Goal: Transaction & Acquisition: Purchase product/service

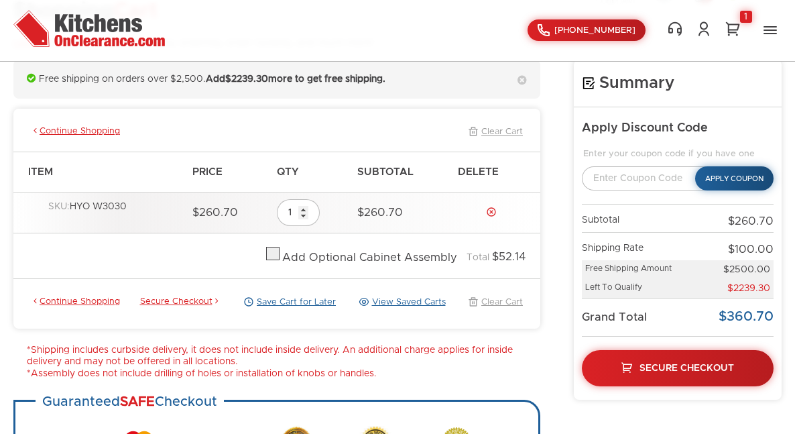
scroll to position [106, 0]
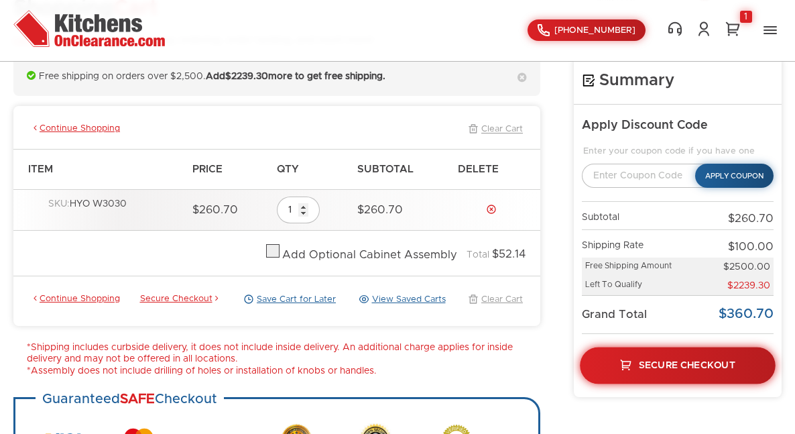
click at [685, 363] on span "Secure Checkout" at bounding box center [687, 364] width 97 height 9
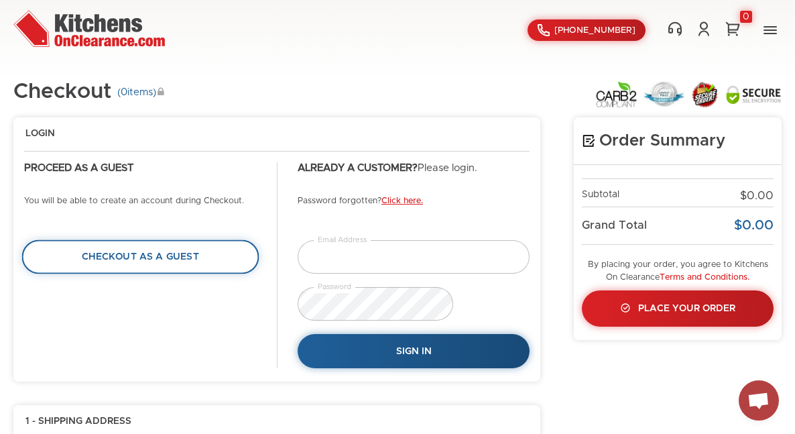
click at [91, 250] on link "Checkout as a Guest" at bounding box center [140, 257] width 237 height 34
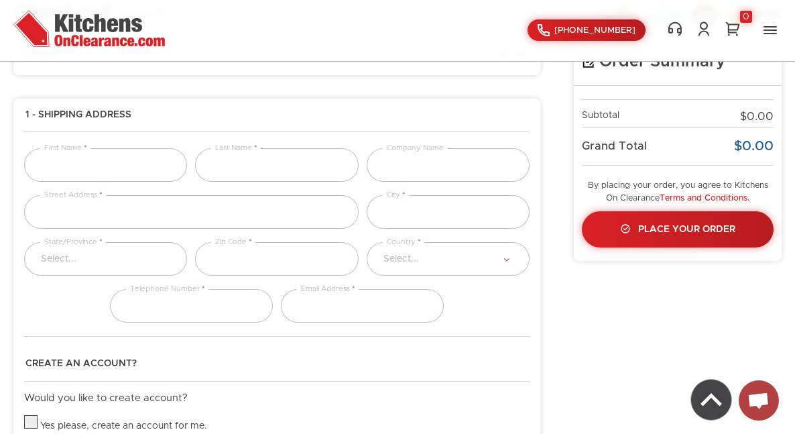
scroll to position [109, 0]
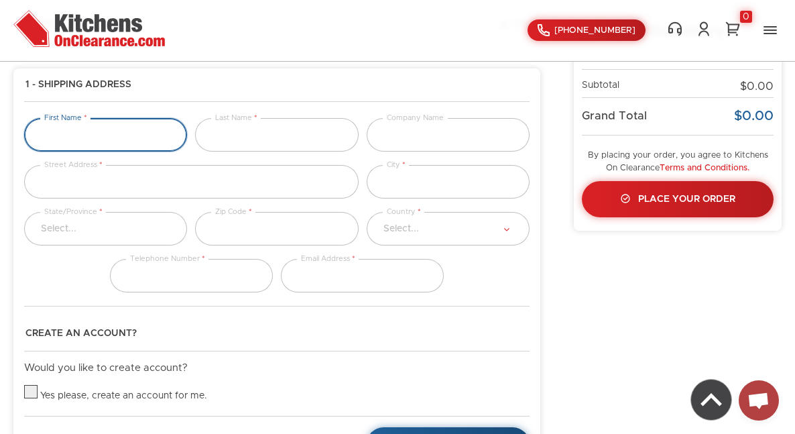
click at [117, 129] on input "text" at bounding box center [105, 135] width 163 height 34
type input "Fabian"
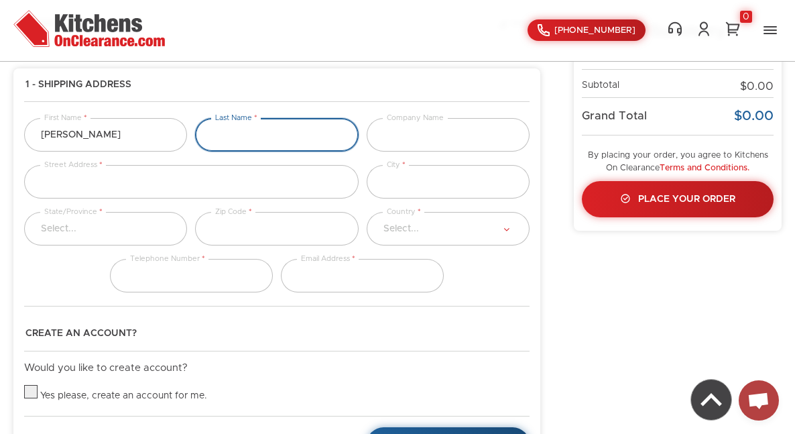
click at [282, 136] on input "text" at bounding box center [276, 135] width 163 height 34
type input "Claxton"
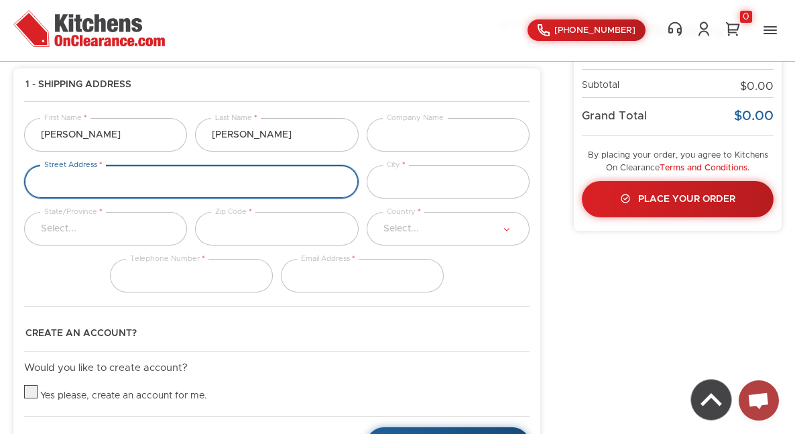
click at [77, 181] on input "text" at bounding box center [191, 182] width 335 height 34
type input "9700 NW 91st CT"
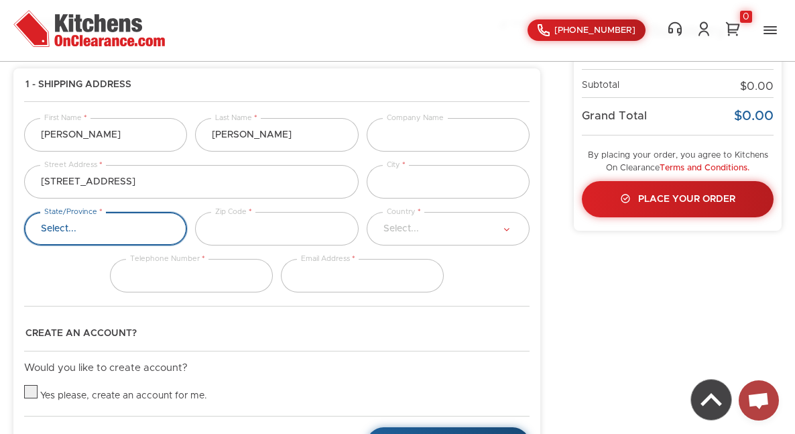
click at [68, 225] on select "Select..." at bounding box center [105, 229] width 163 height 34
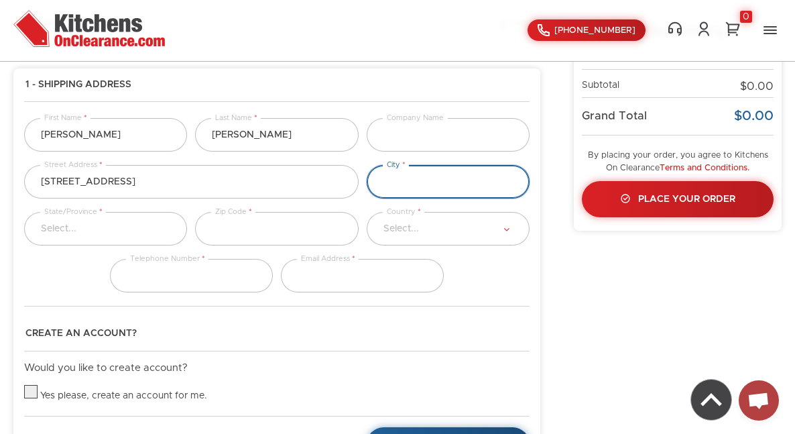
click at [404, 182] on input "text" at bounding box center [448, 182] width 163 height 34
type input "Medley"
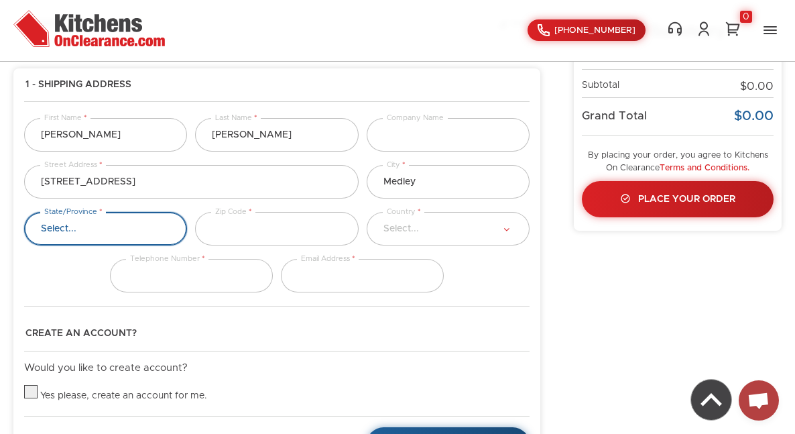
click at [89, 229] on select "Select..." at bounding box center [105, 229] width 163 height 34
click at [76, 233] on select "Select..." at bounding box center [105, 229] width 163 height 34
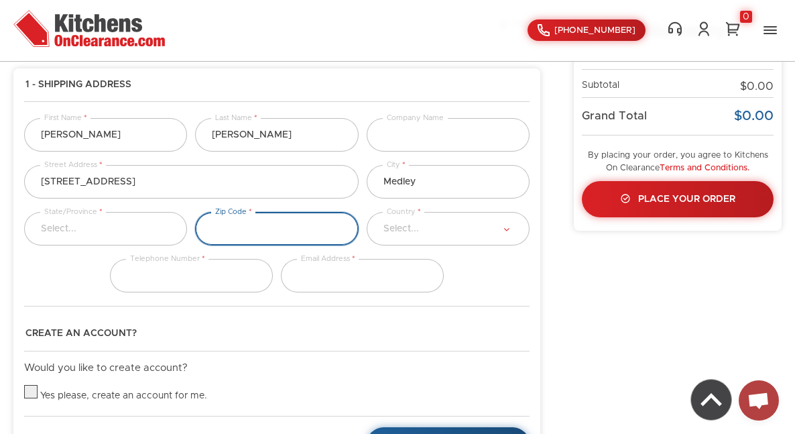
click at [283, 226] on input "text" at bounding box center [276, 229] width 163 height 34
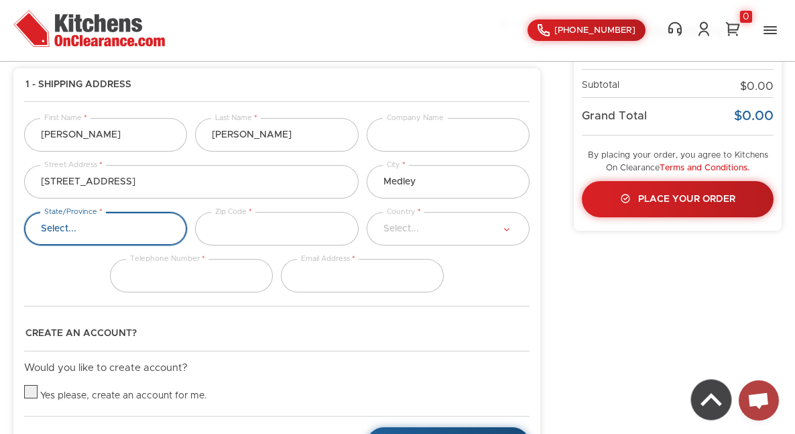
click at [158, 222] on select "Select..." at bounding box center [105, 229] width 163 height 34
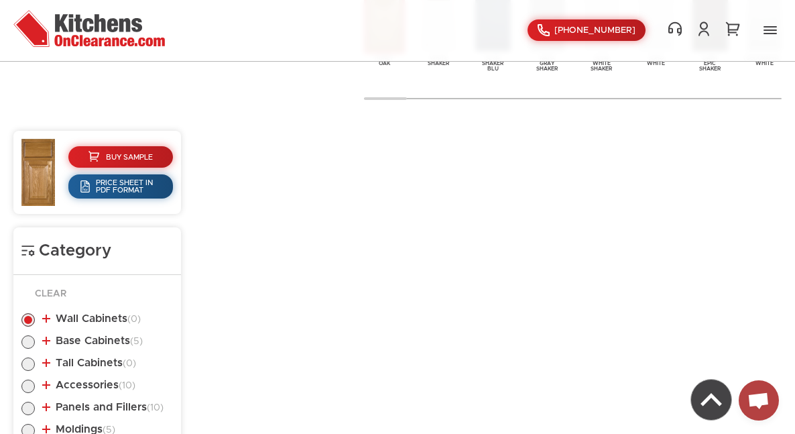
scroll to position [573, 0]
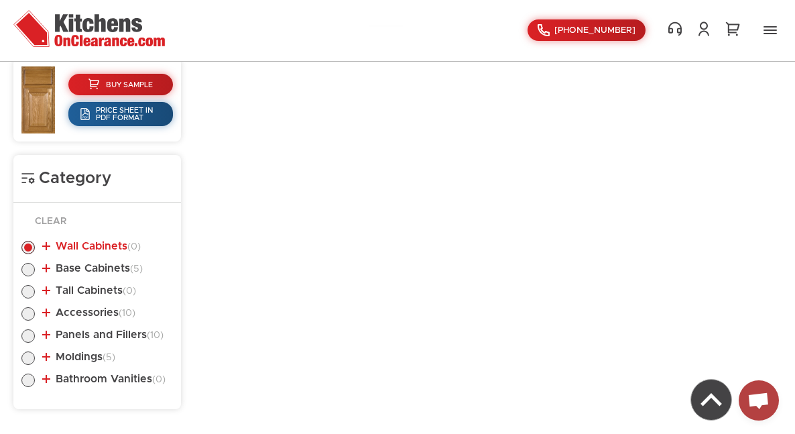
click at [86, 243] on link "Wall Cabinets (0)" at bounding box center [91, 246] width 99 height 11
click at [93, 244] on link "Wall Cabinets (0)" at bounding box center [91, 246] width 99 height 11
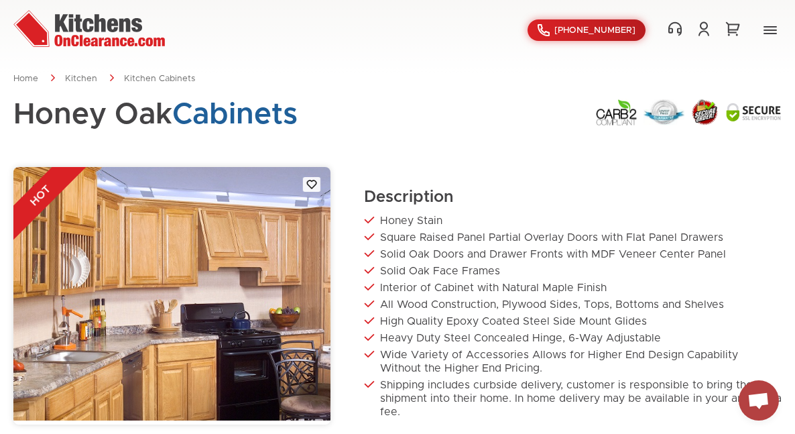
scroll to position [0, 0]
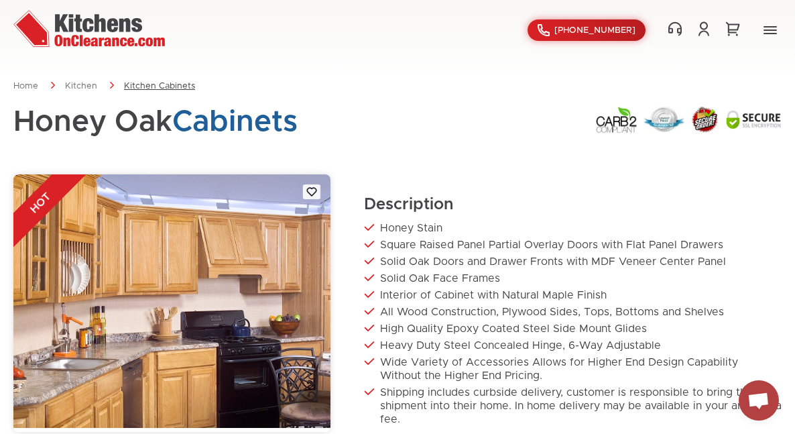
click at [170, 82] on link "Kitchen Cabinets" at bounding box center [159, 86] width 71 height 9
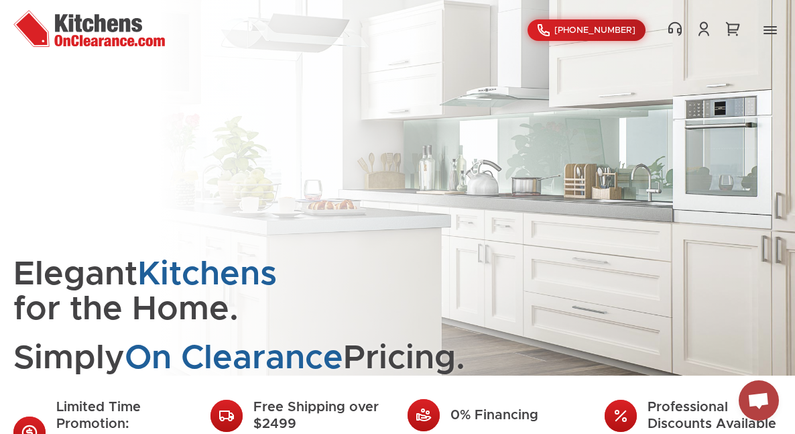
click at [0, 0] on link "Contact Us" at bounding box center [0, 0] width 0 height 0
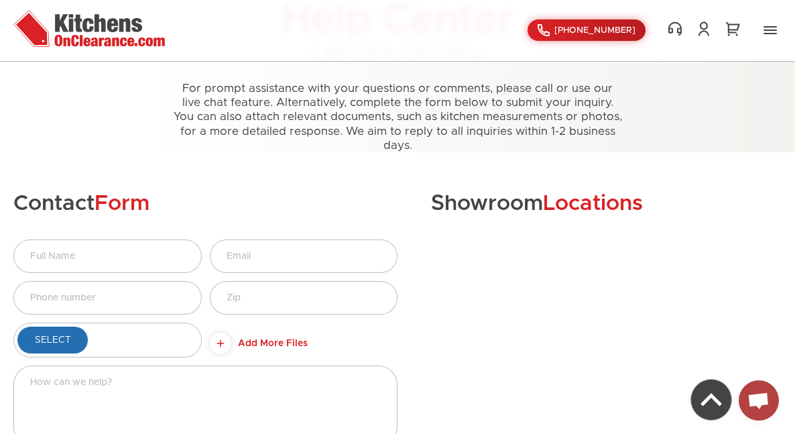
scroll to position [365, 0]
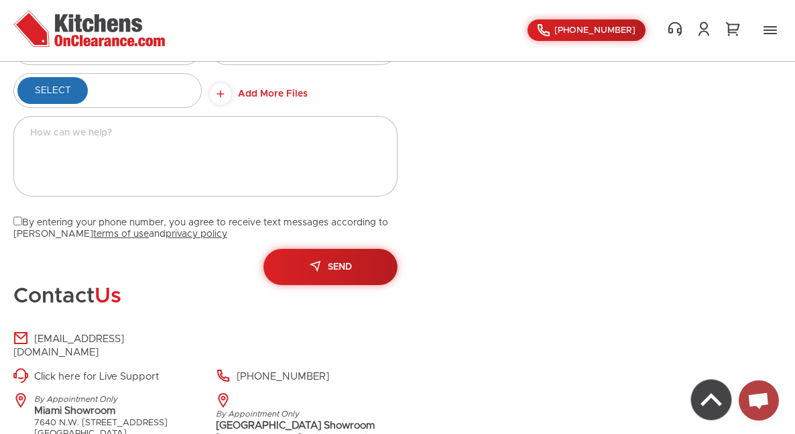
click at [84, 27] on img at bounding box center [89, 28] width 152 height 37
